Goal: Task Accomplishment & Management: Complete application form

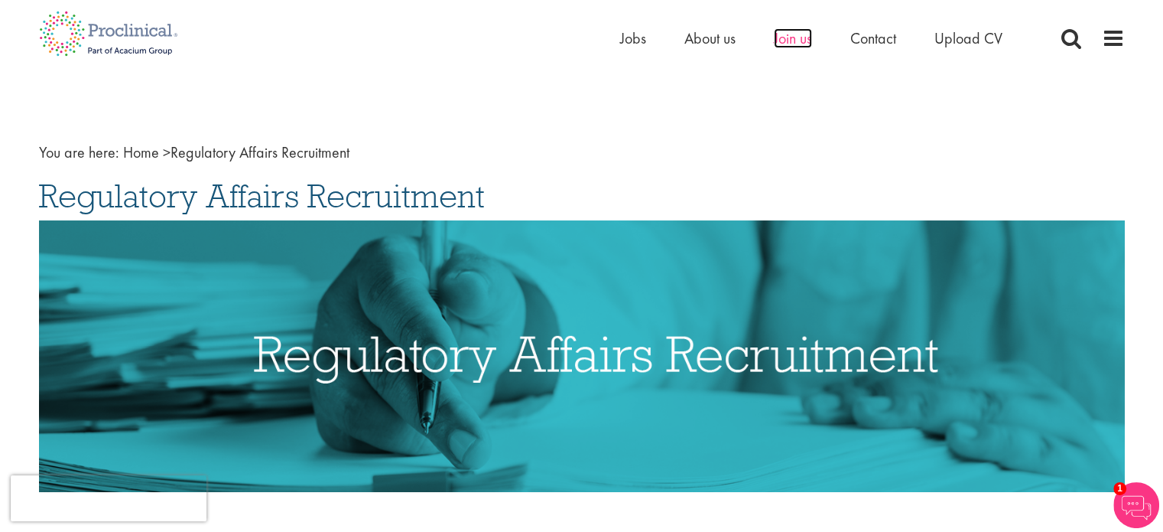
click at [790, 42] on span "Join us" at bounding box center [793, 38] width 38 height 20
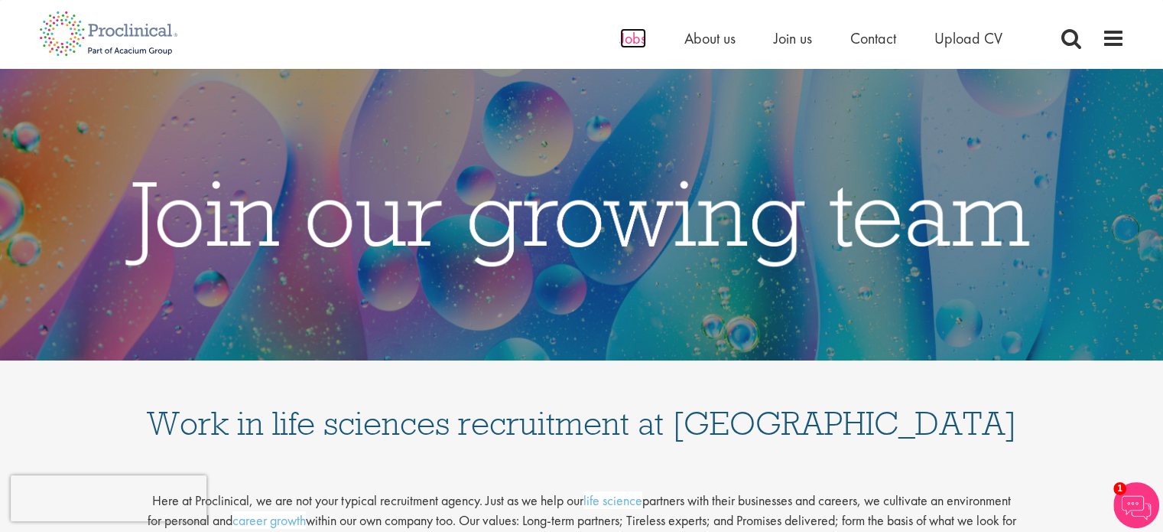
click at [629, 39] on span "Jobs" at bounding box center [633, 38] width 26 height 20
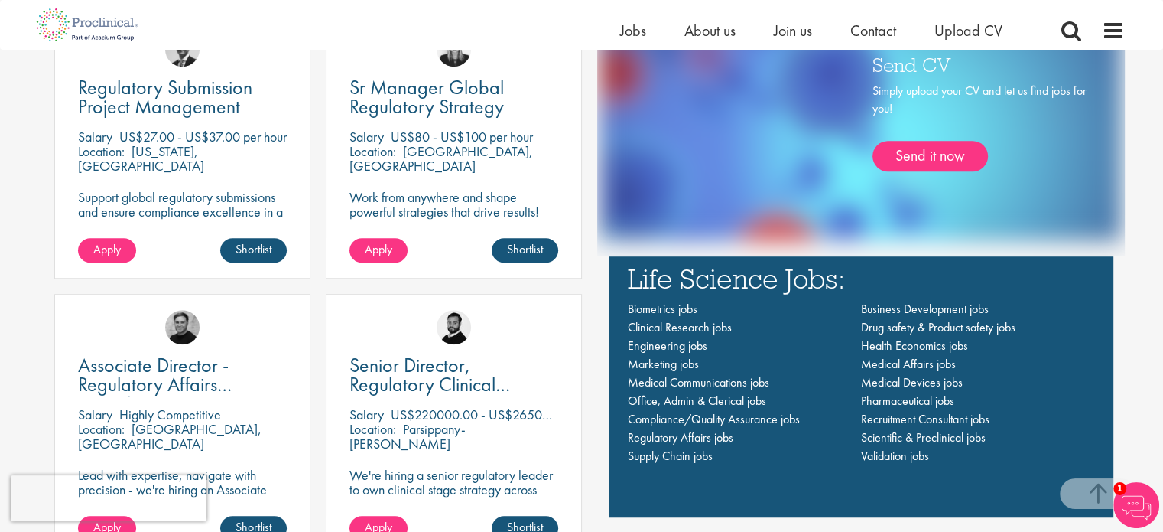
scroll to position [974, 0]
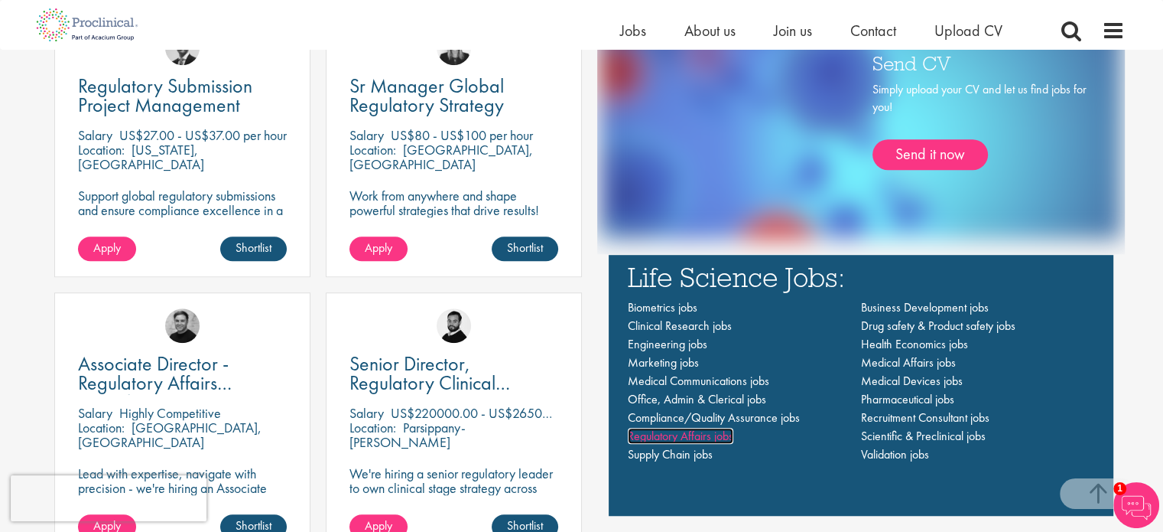
click at [717, 436] on span "Regulatory Affairs jobs" at bounding box center [681, 436] width 106 height 16
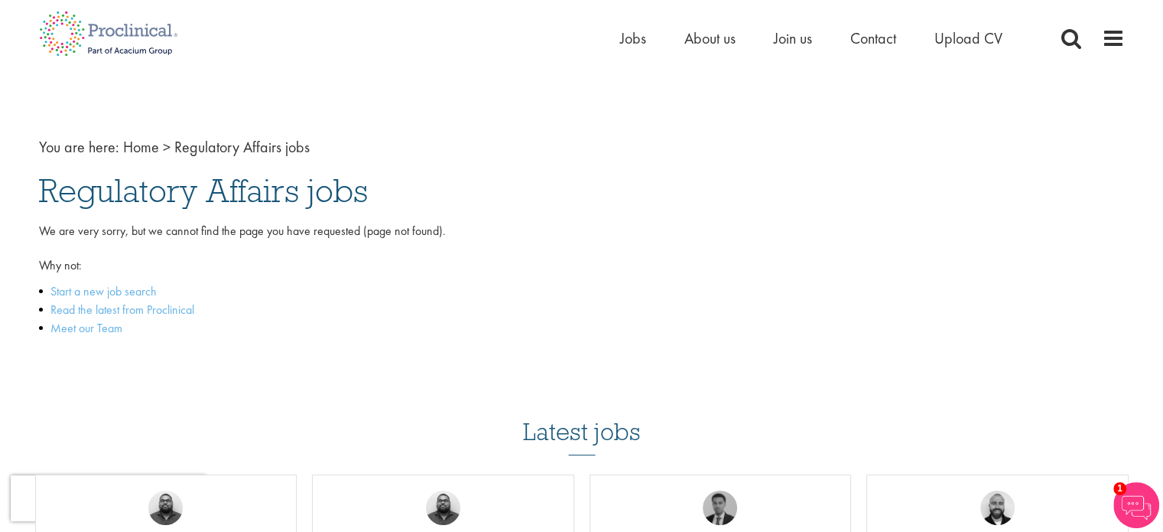
scroll to position [8, 0]
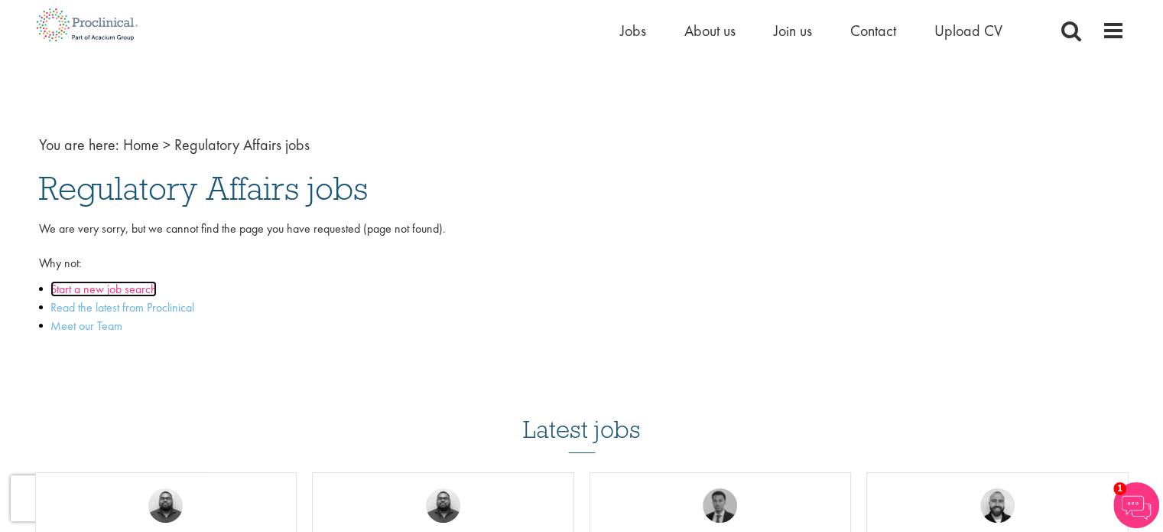
click at [150, 294] on link "Start a new job search" at bounding box center [103, 289] width 106 height 16
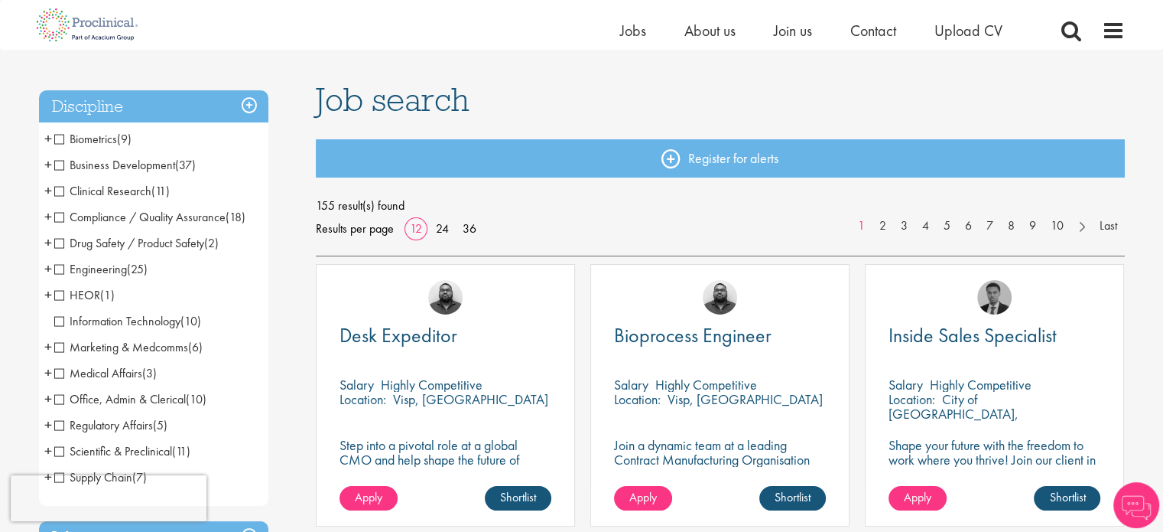
scroll to position [106, 0]
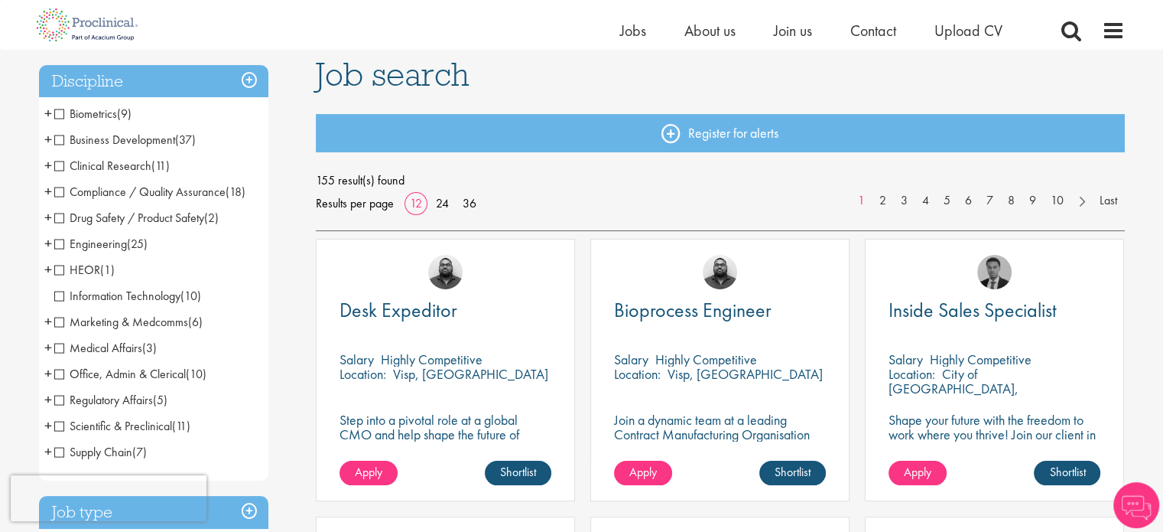
click at [122, 403] on span "Regulatory Affairs" at bounding box center [103, 400] width 99 height 16
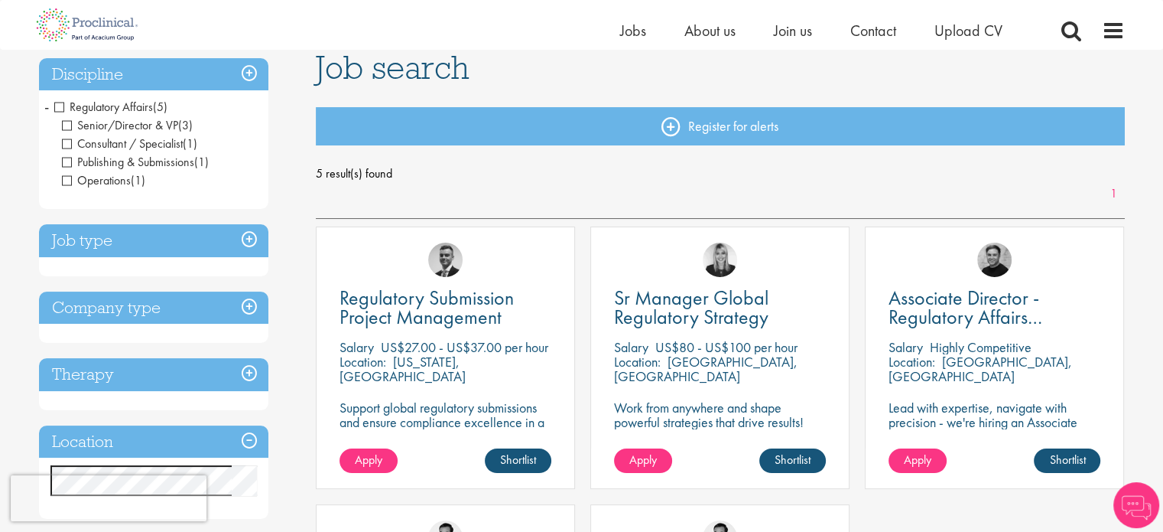
scroll to position [112, 0]
click at [445, 258] on img at bounding box center [445, 260] width 34 height 34
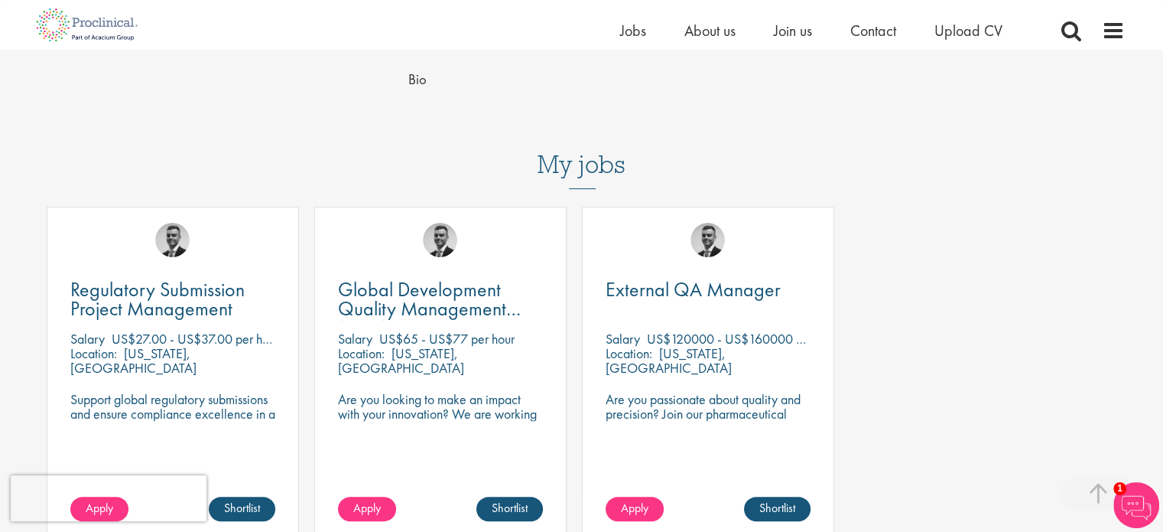
scroll to position [448, 0]
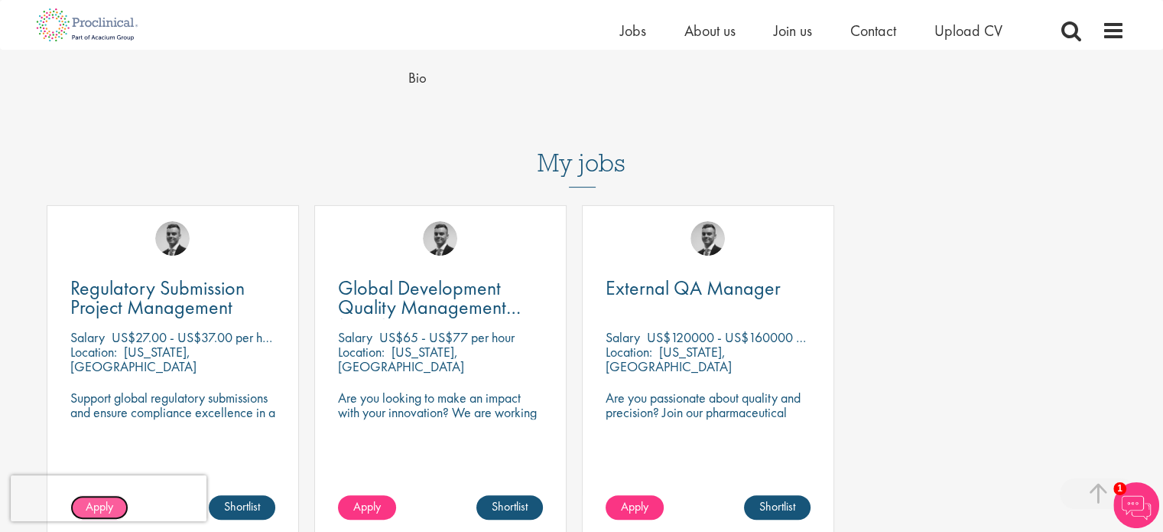
click at [106, 498] on span "Apply" at bounding box center [100, 506] width 28 height 16
